Goal: Task Accomplishment & Management: Use online tool/utility

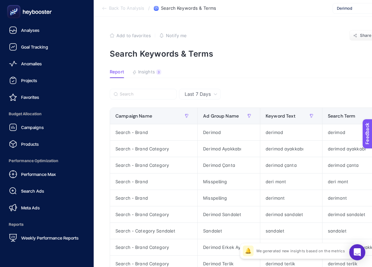
click at [44, 119] on span "Budget Allocation" at bounding box center [46, 113] width 83 height 13
click at [46, 129] on link "Campaigns" at bounding box center [46, 127] width 83 height 13
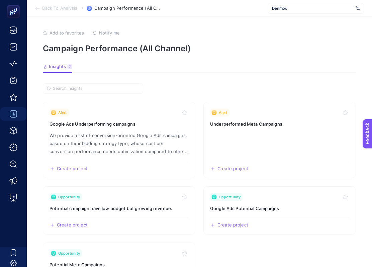
click at [318, 6] on span "Derimod" at bounding box center [312, 8] width 81 height 5
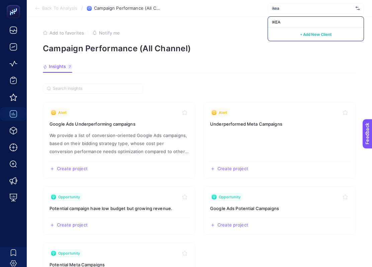
type input "ikea"
click at [297, 21] on div "IKEA" at bounding box center [316, 22] width 96 height 11
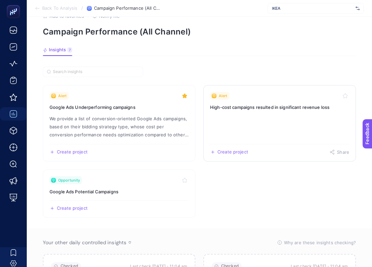
scroll to position [16, 0]
click at [41, 7] on li "Back To Analysis" at bounding box center [56, 8] width 43 height 5
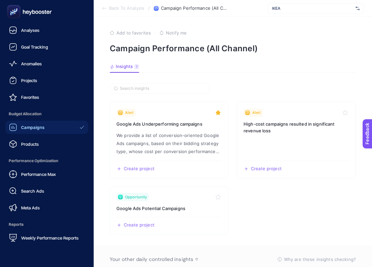
click at [23, 12] on icon at bounding box center [24, 12] width 3 height 4
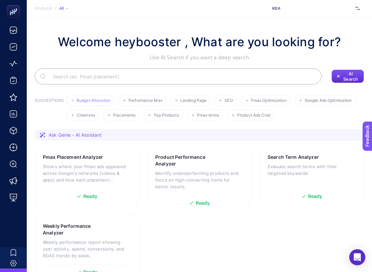
click at [95, 101] on span "Budget Allocation" at bounding box center [94, 100] width 34 height 5
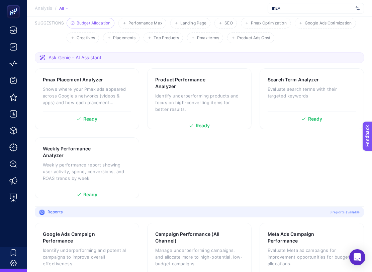
scroll to position [97, 0]
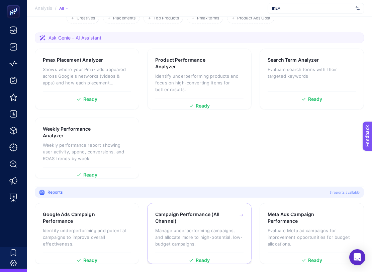
click at [199, 247] on div "Campaign Performance (All Channel) Manage underperforming campaigns, and alloca…" at bounding box center [199, 232] width 88 height 42
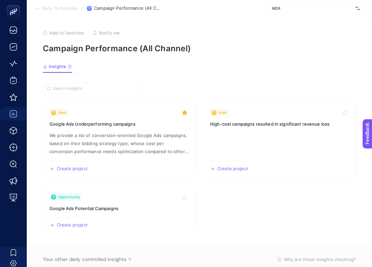
click at [40, 9] on icon at bounding box center [37, 8] width 5 height 5
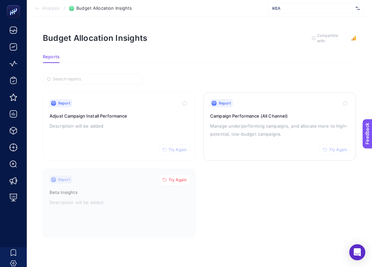
click at [327, 148] on icon "button" at bounding box center [325, 150] width 4 height 4
